Goal: Information Seeking & Learning: Learn about a topic

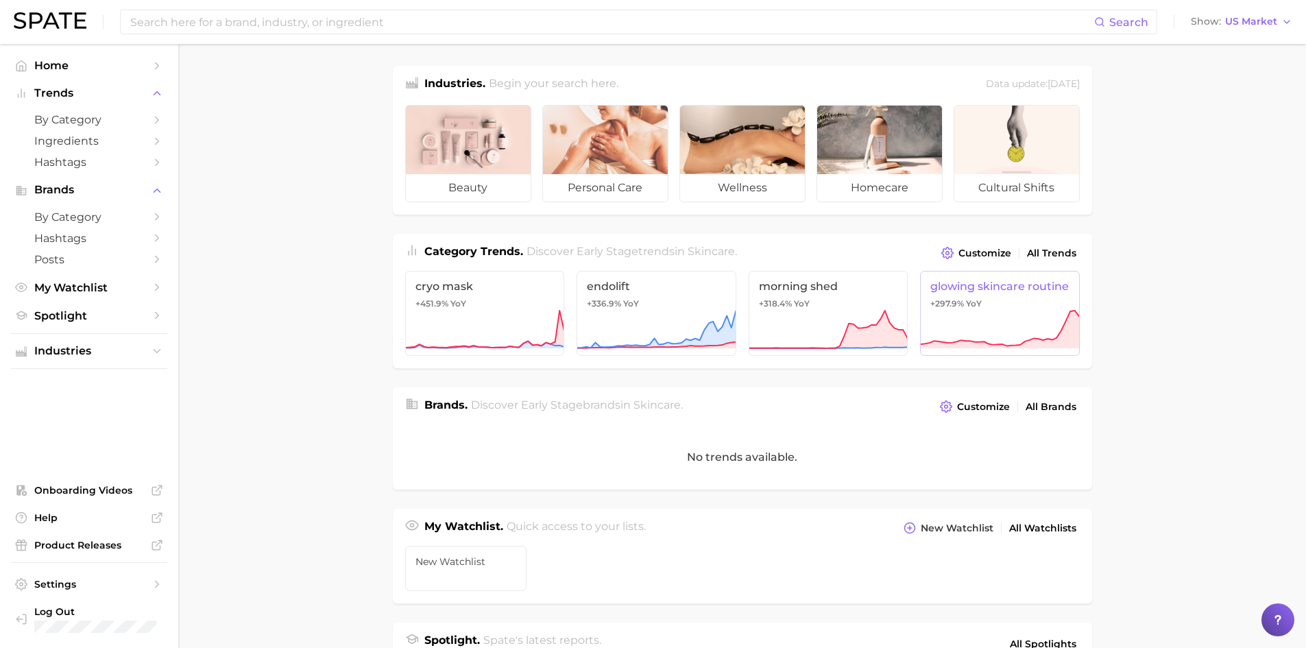
click at [1035, 293] on span "glowing skincare routine" at bounding box center [1000, 286] width 139 height 13
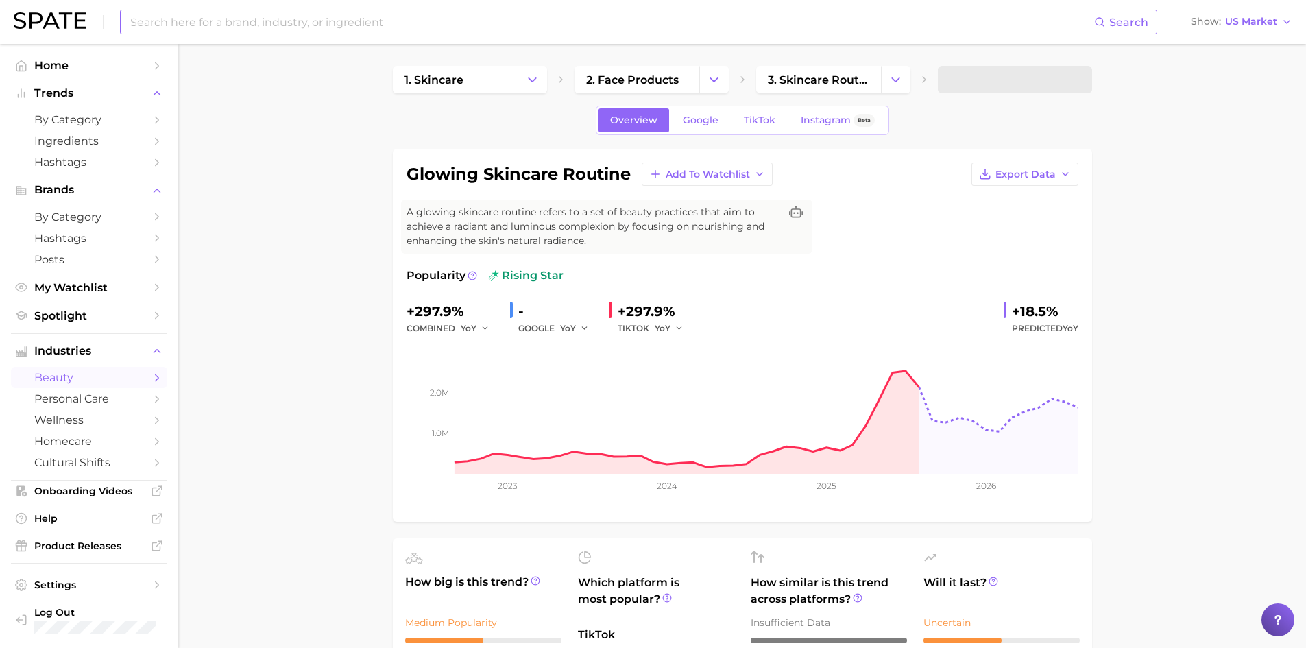
click at [367, 25] on input at bounding box center [612, 21] width 966 height 23
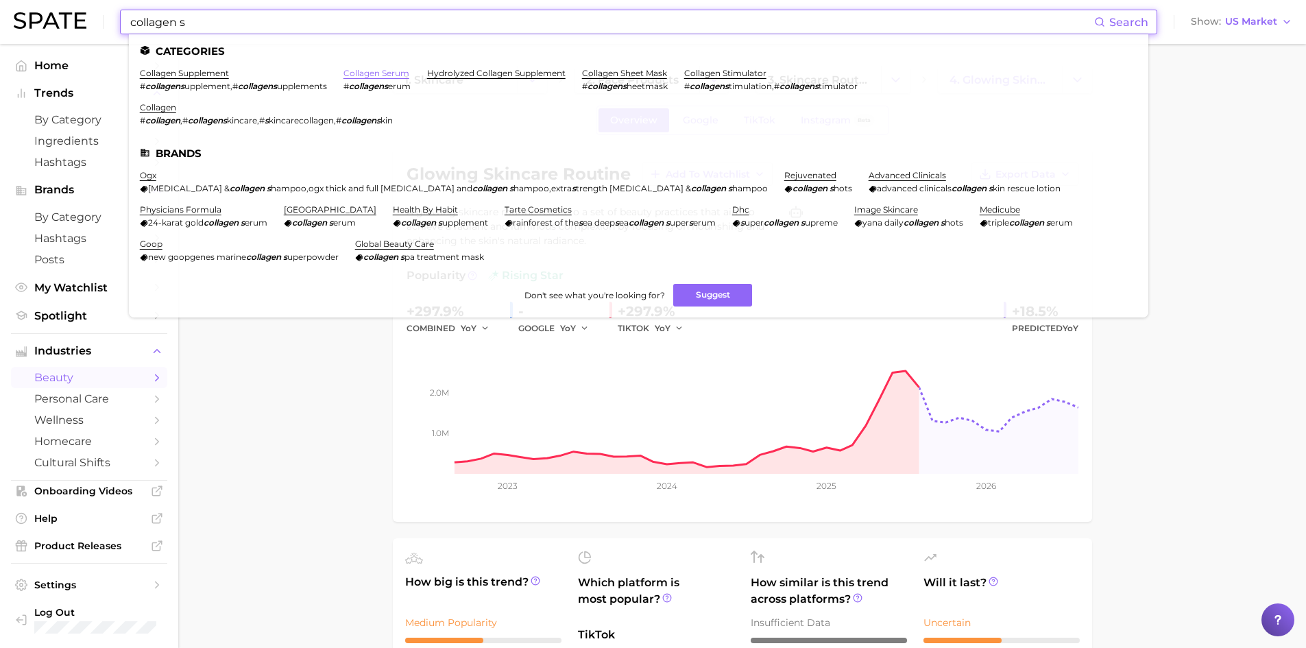
click at [361, 75] on link "collagen serum" at bounding box center [377, 73] width 66 height 10
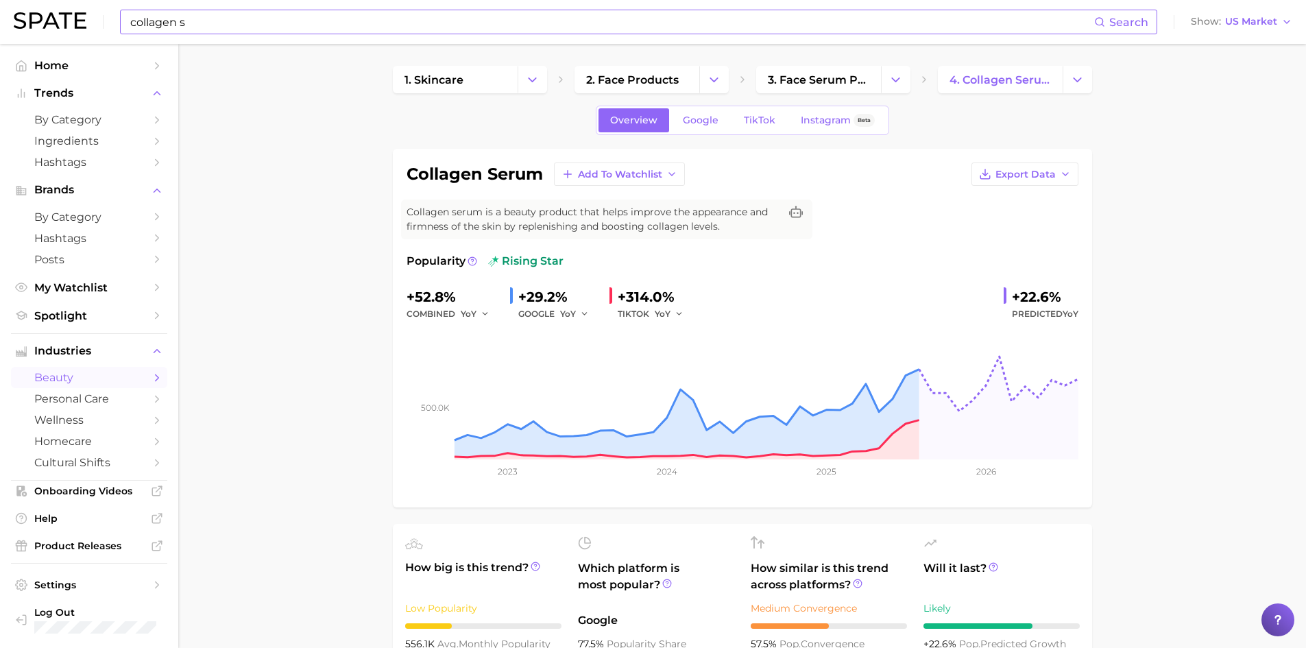
click at [325, 27] on input "collagen s" at bounding box center [612, 21] width 966 height 23
type input "c"
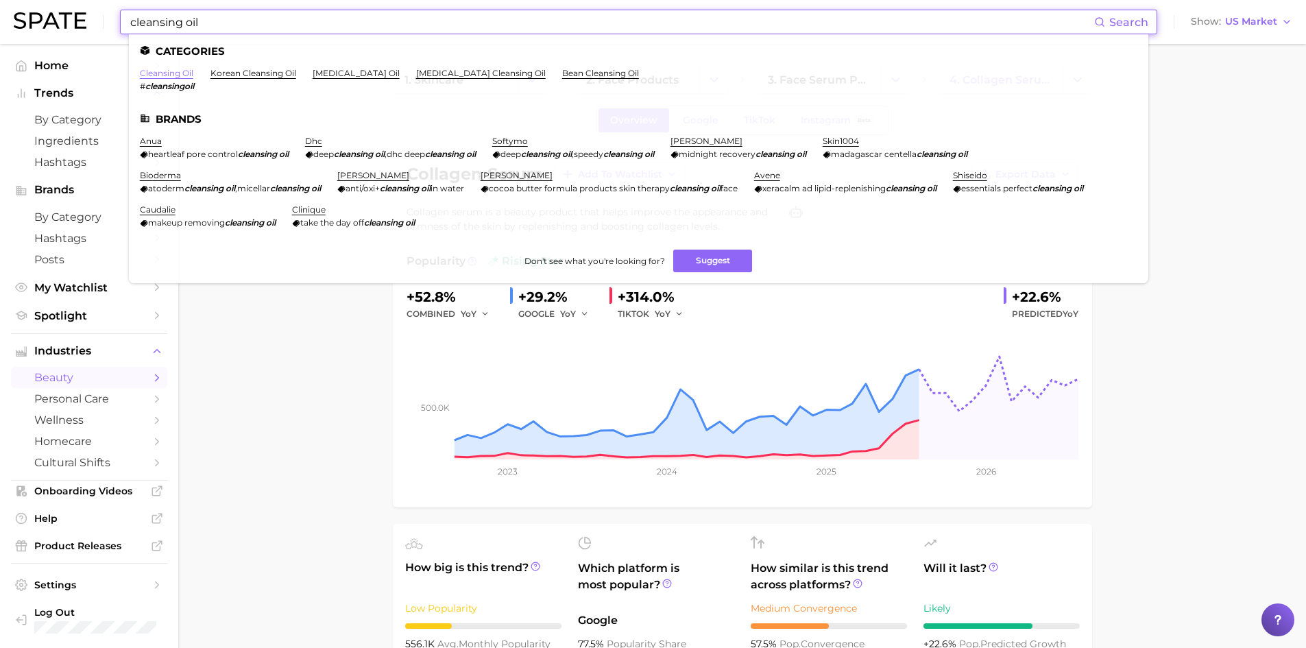
click at [179, 71] on link "cleansing oil" at bounding box center [166, 73] width 53 height 10
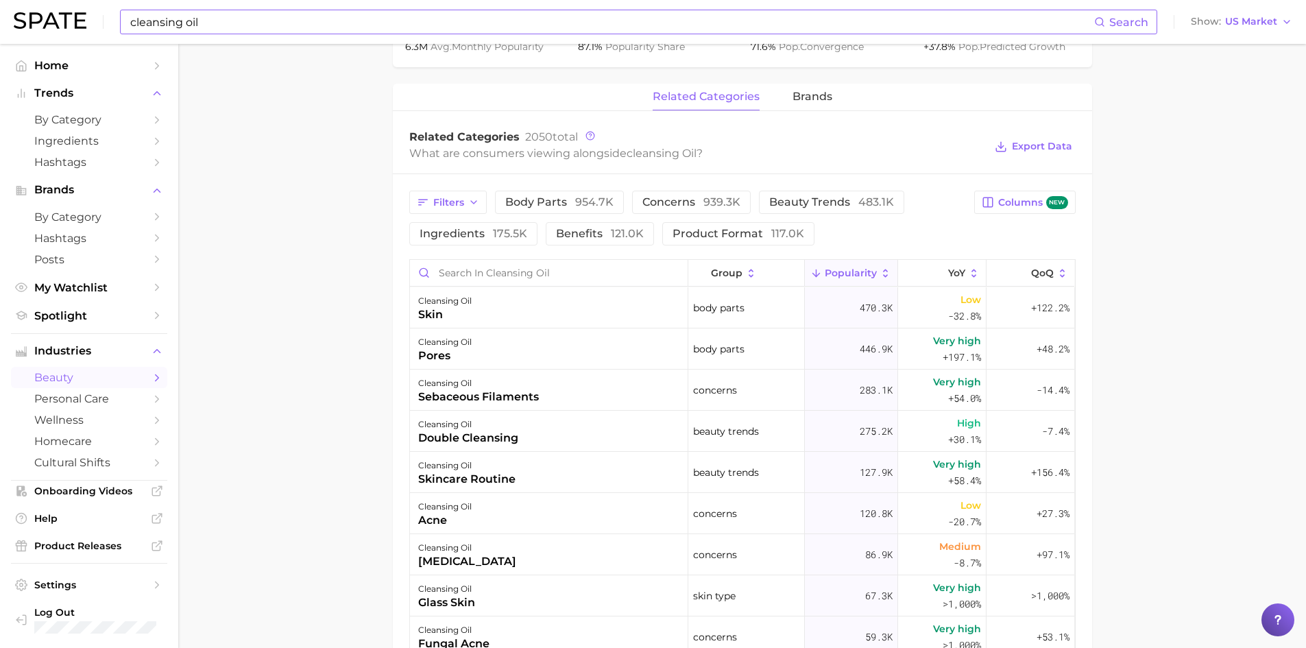
scroll to position [617, 0]
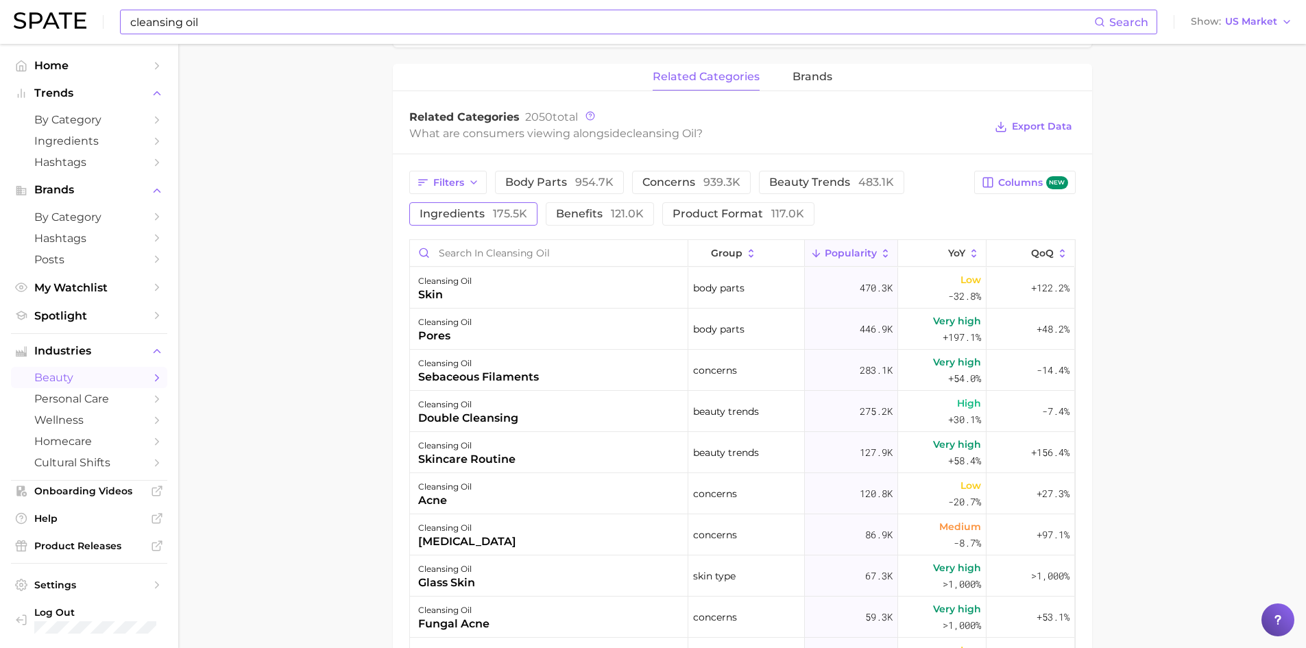
click at [452, 217] on span "ingredients 175.5k" at bounding box center [474, 213] width 108 height 11
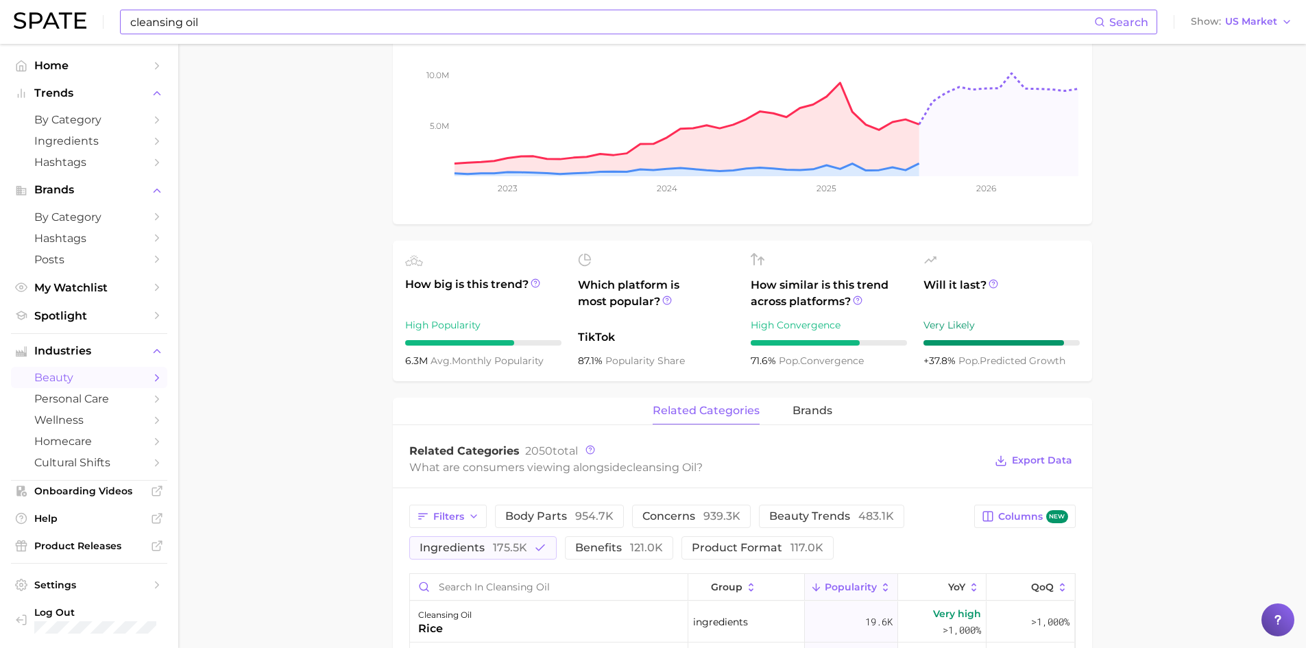
scroll to position [137, 0]
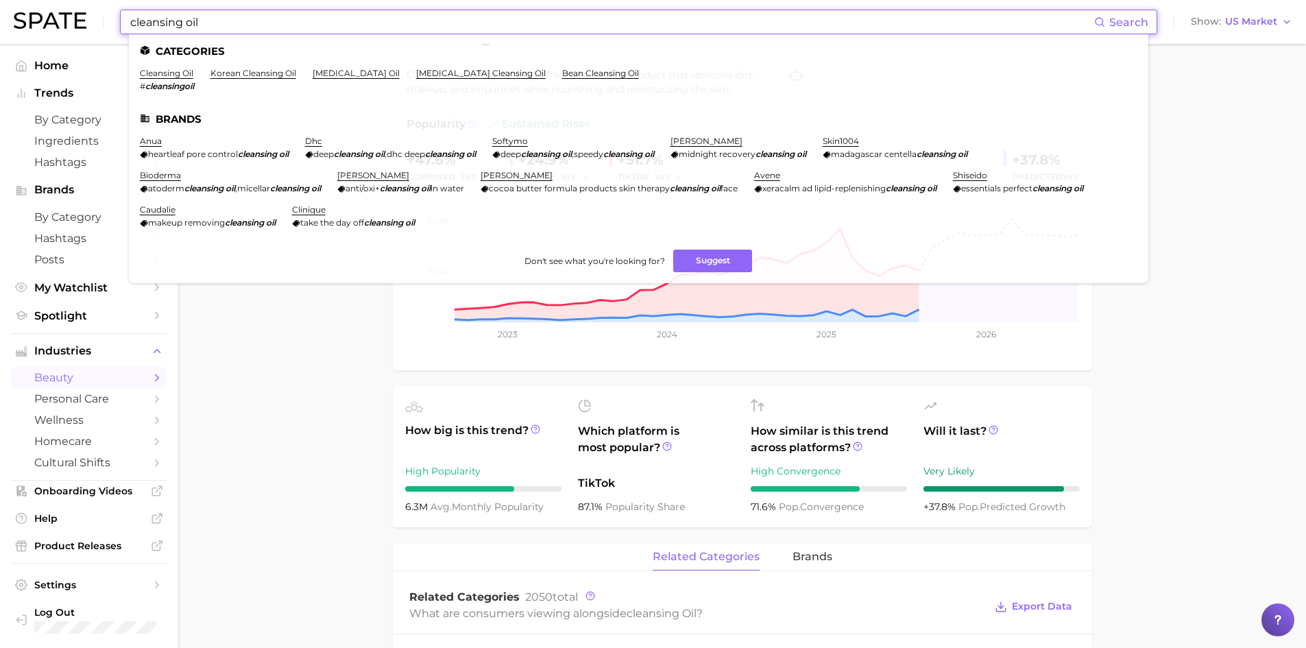
drag, startPoint x: 274, startPoint y: 27, endPoint x: 130, endPoint y: 18, distance: 143.6
click at [119, 19] on div "cleansing oil Search Categories cleansing oil # cleansingoil korean cleansing o…" at bounding box center [653, 22] width 1279 height 44
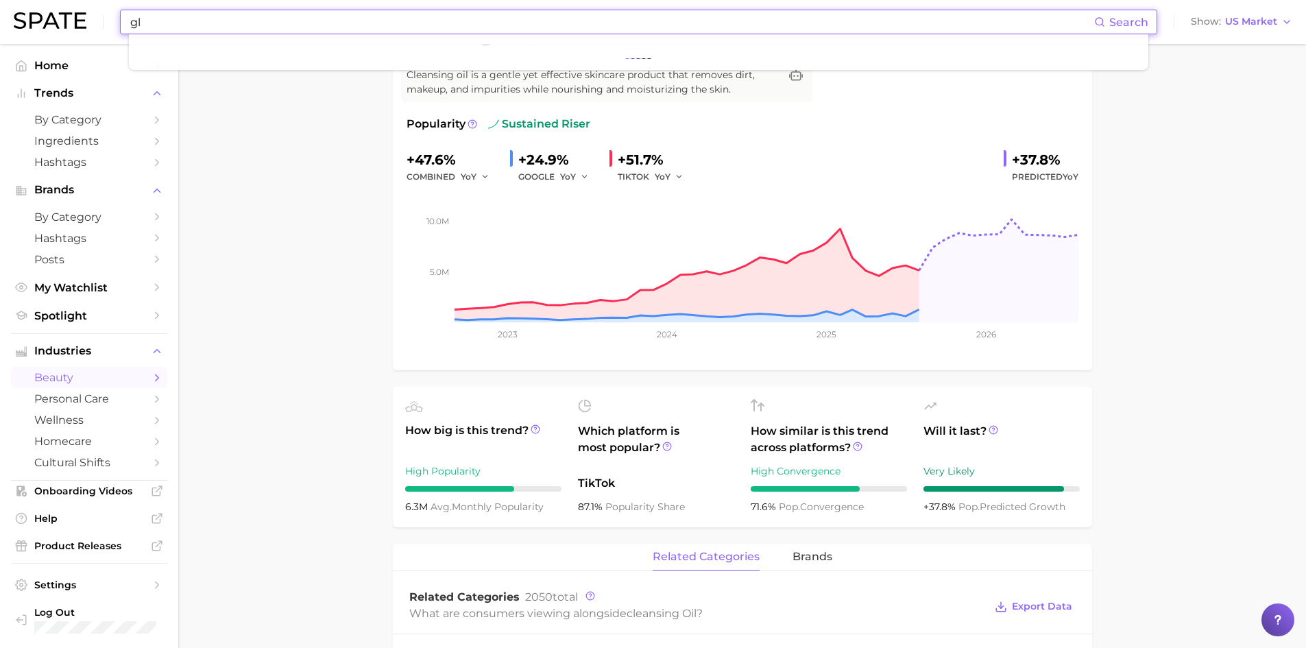
type input "g"
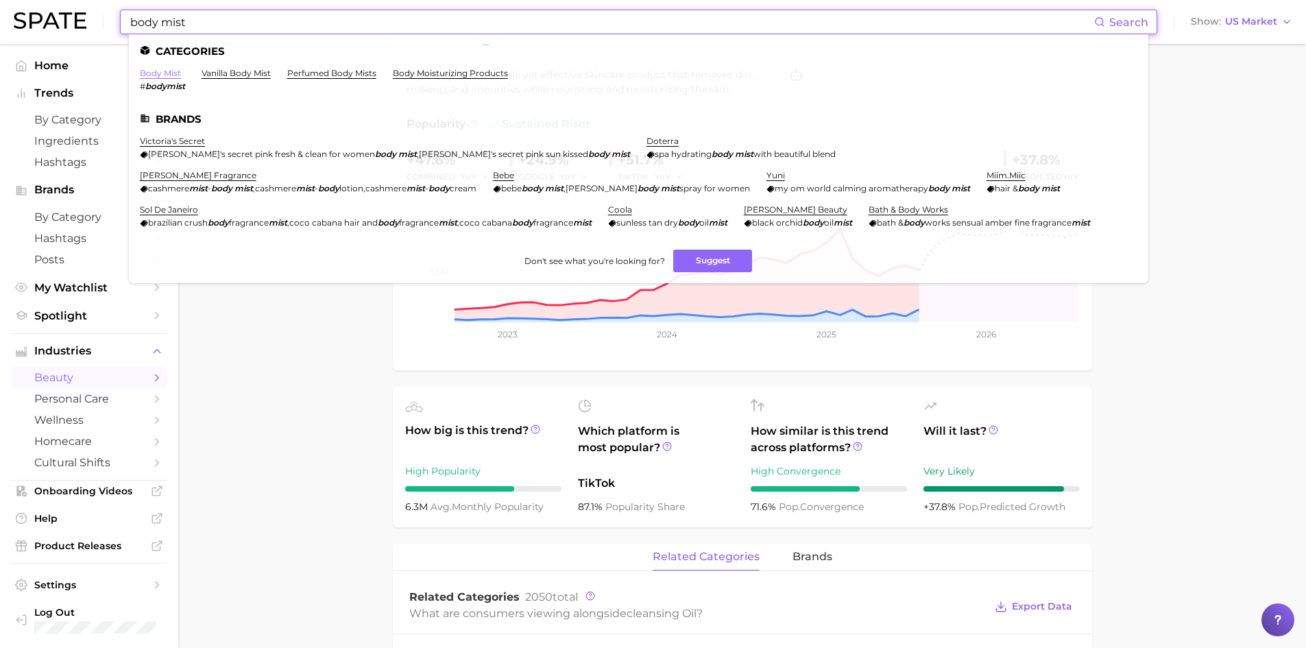
click at [168, 74] on link "body mist" at bounding box center [160, 73] width 41 height 10
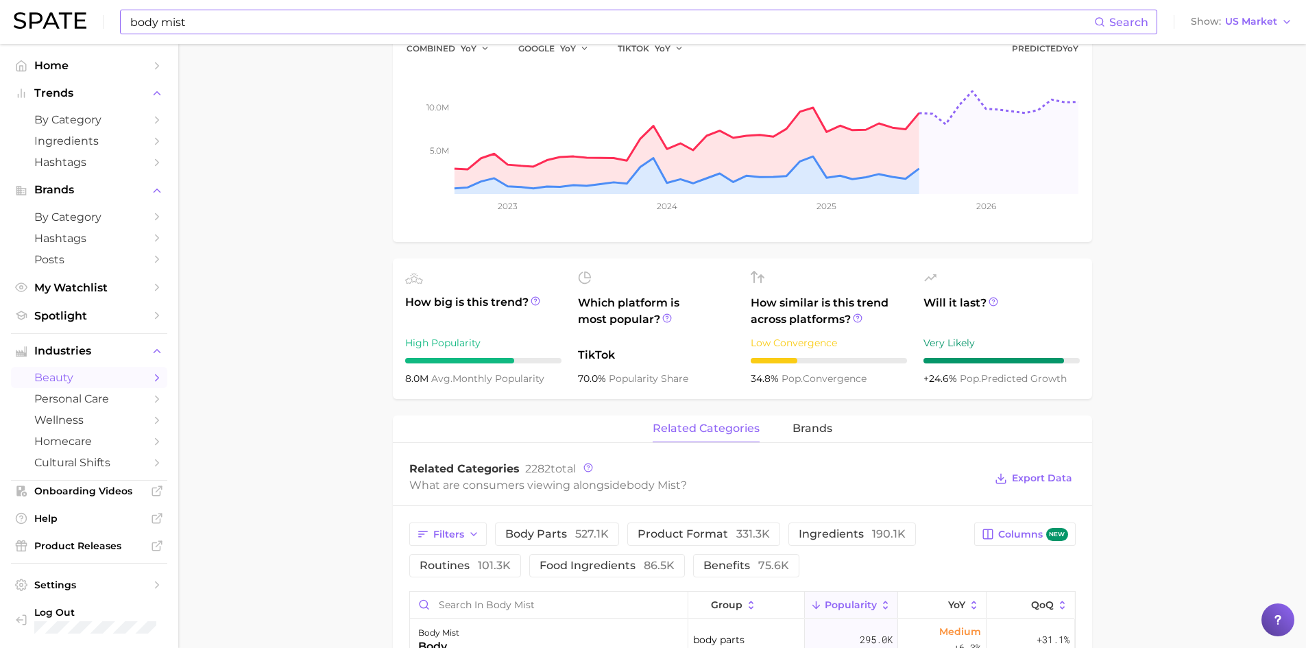
scroll to position [411, 0]
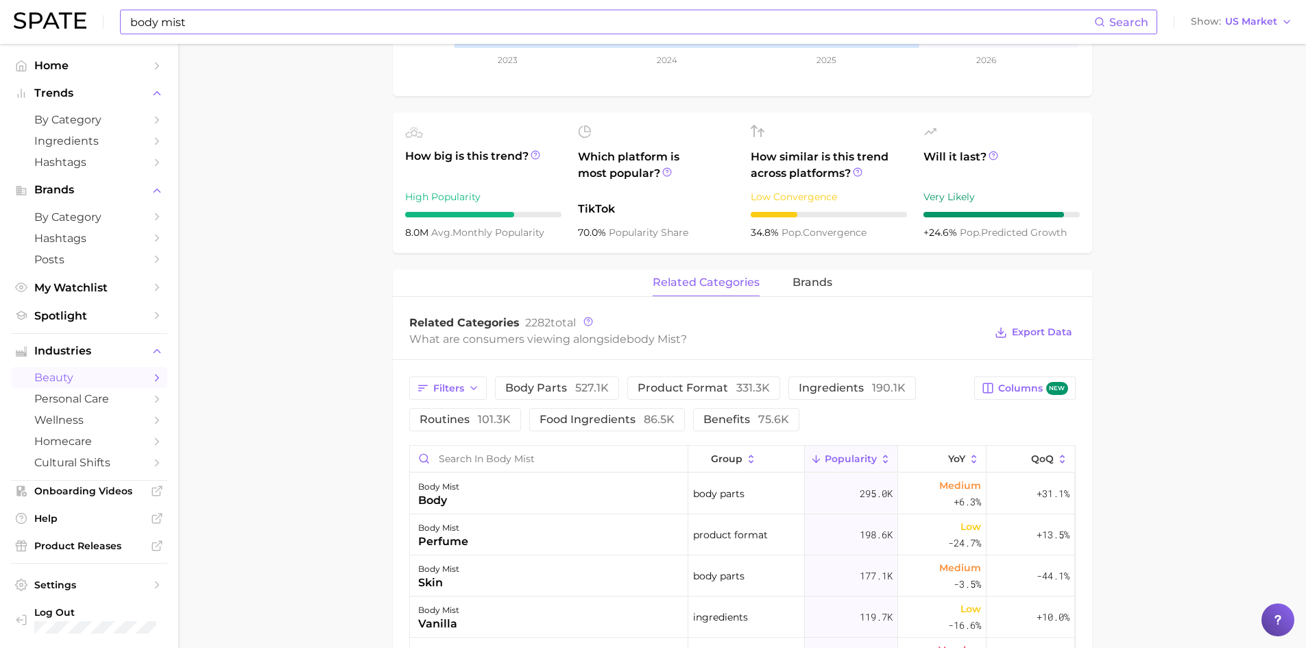
click at [241, 29] on input "body mist" at bounding box center [612, 21] width 966 height 23
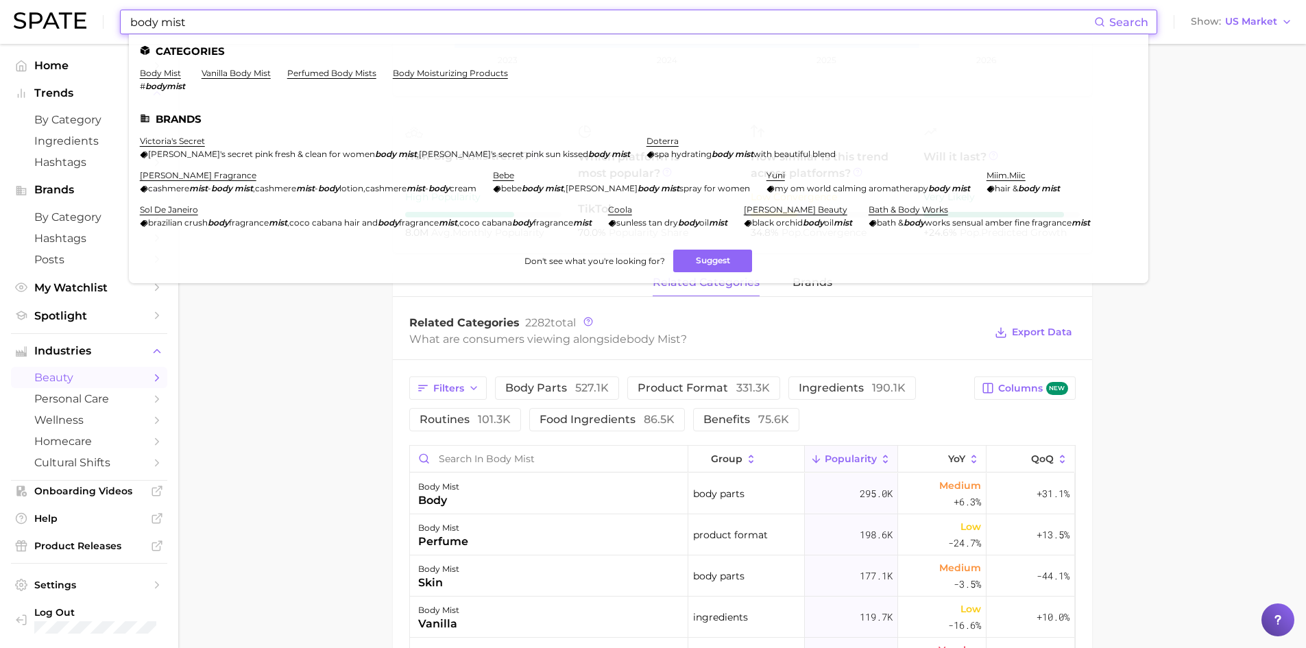
drag, startPoint x: 234, startPoint y: 27, endPoint x: 124, endPoint y: 20, distance: 110.0
click at [124, 20] on div "body mist Search Categories body mist # bodymist vanilla body mist perfumed bod…" at bounding box center [639, 22] width 1038 height 25
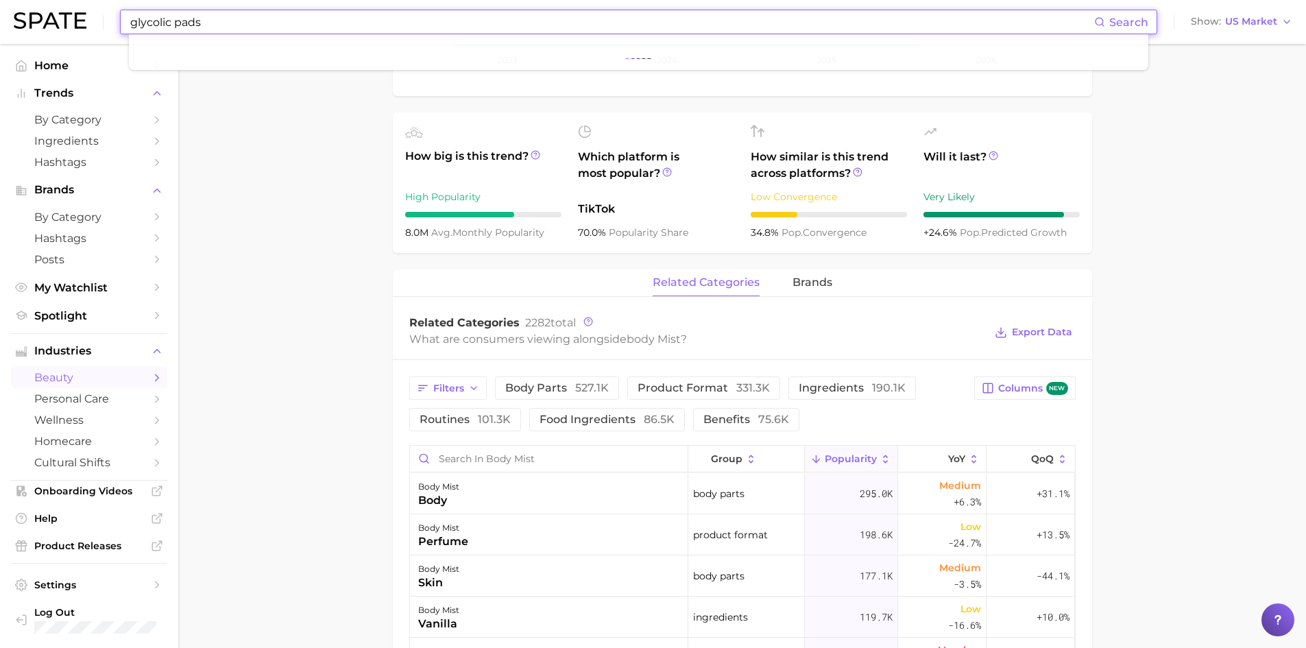
type input "glycolic pads"
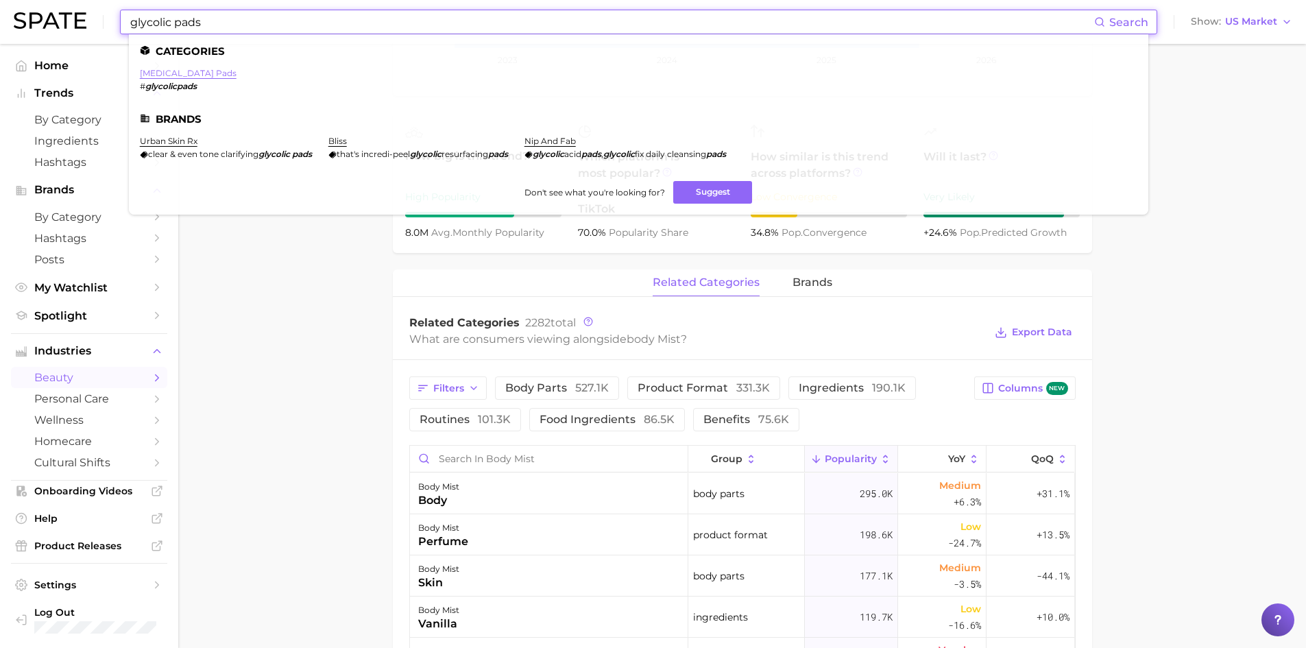
click at [206, 76] on link "[MEDICAL_DATA] pads" at bounding box center [188, 73] width 97 height 10
